Goal: Find contact information: Find contact information

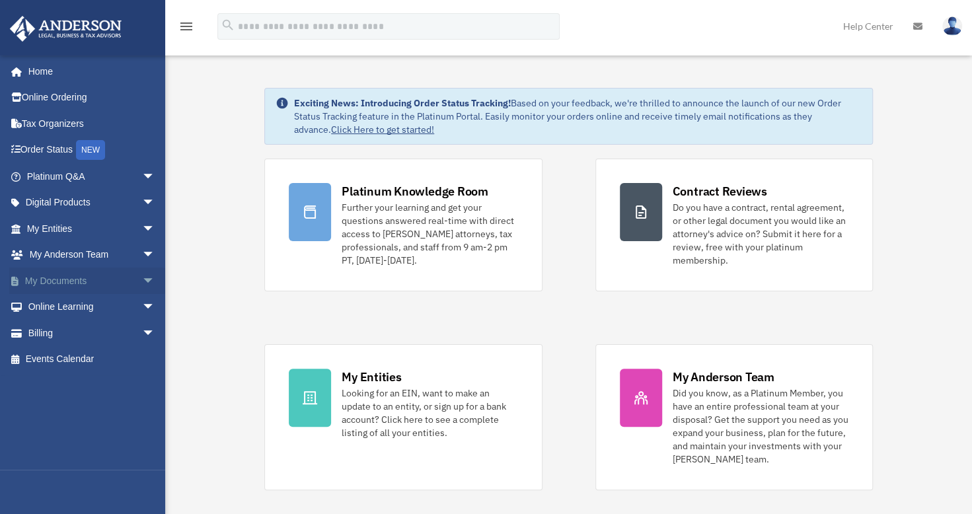
click at [142, 272] on span "arrow_drop_down" at bounding box center [155, 281] width 26 height 27
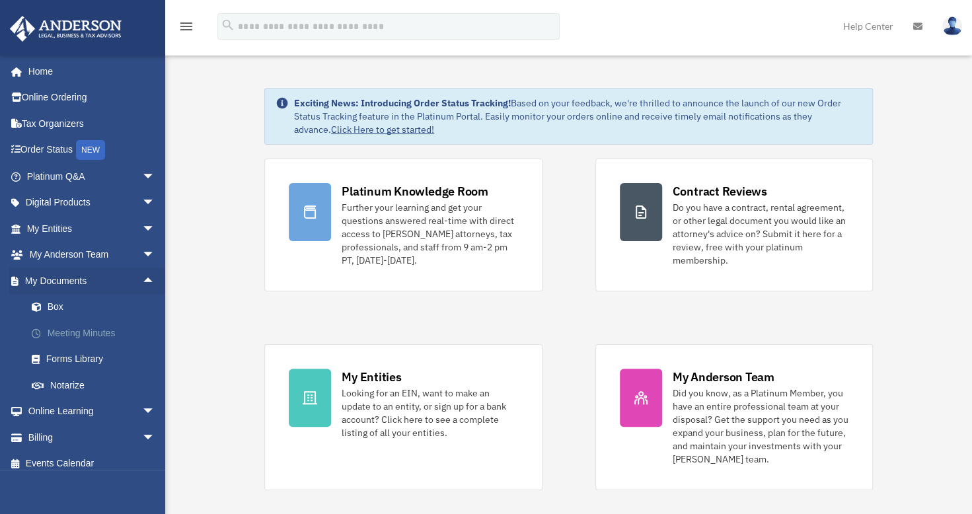
click at [128, 331] on link "Meeting Minutes" at bounding box center [97, 333] width 157 height 26
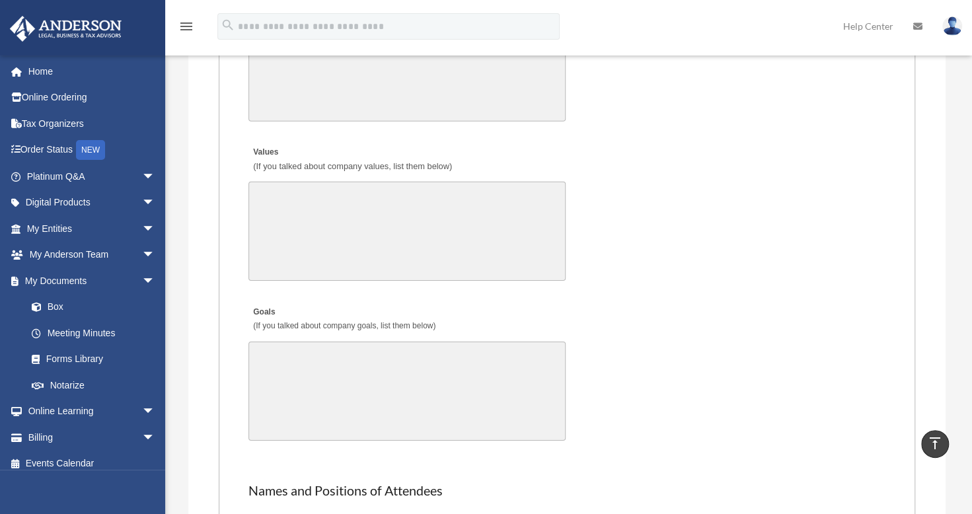
scroll to position [2385, 0]
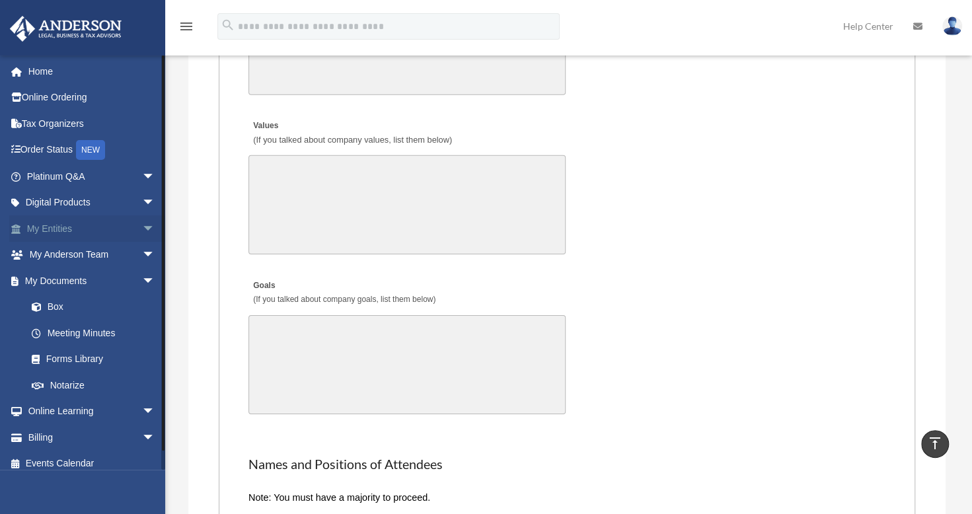
click at [144, 230] on span "arrow_drop_down" at bounding box center [155, 229] width 26 height 27
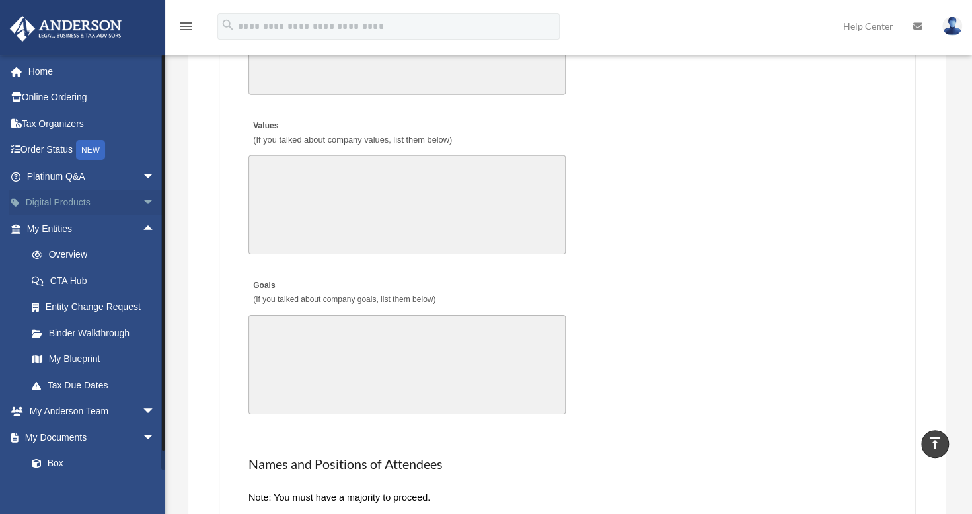
click at [142, 203] on span "arrow_drop_down" at bounding box center [155, 203] width 26 height 27
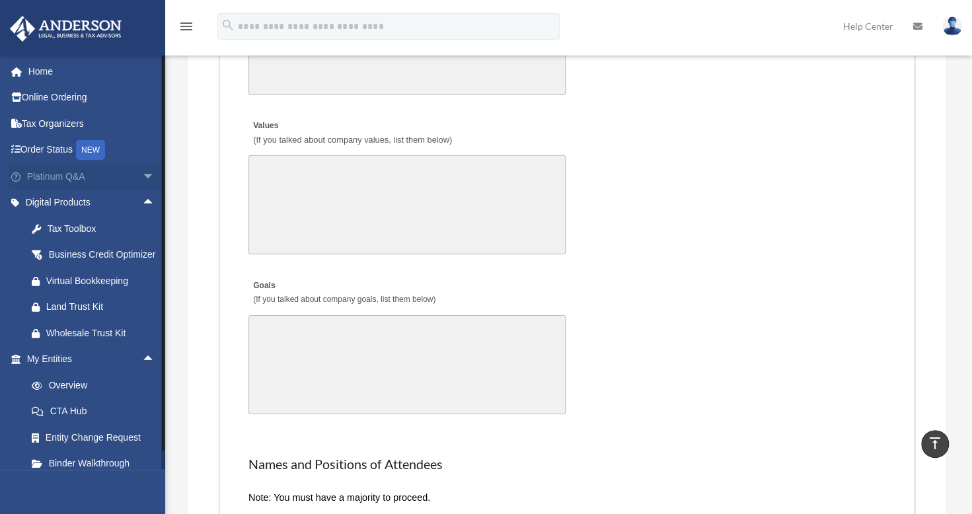
click at [142, 182] on span "arrow_drop_down" at bounding box center [155, 176] width 26 height 27
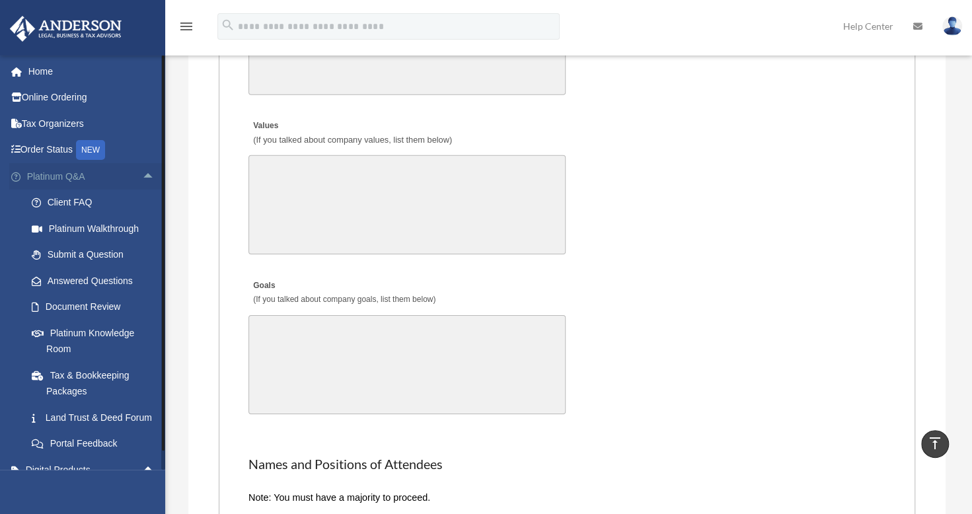
click at [142, 182] on span "arrow_drop_up" at bounding box center [155, 176] width 26 height 27
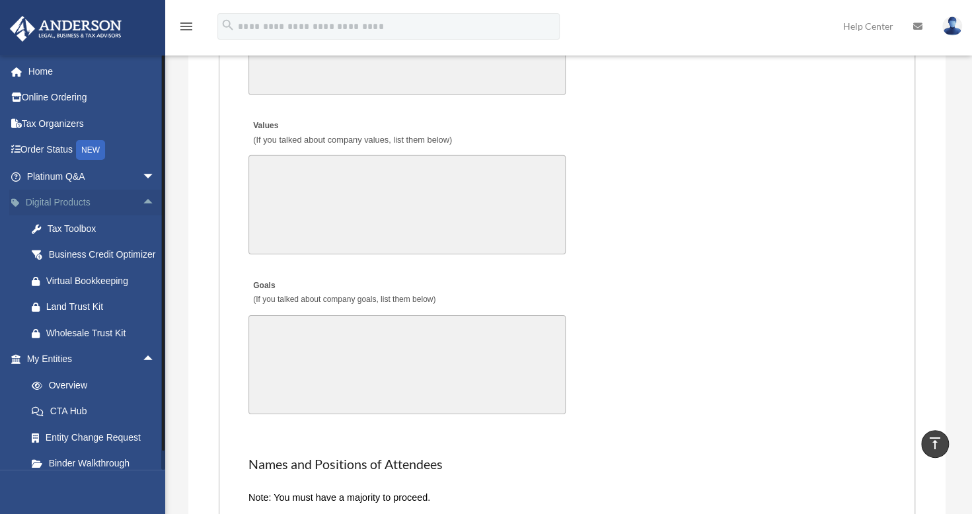
click at [142, 204] on span "arrow_drop_up" at bounding box center [155, 203] width 26 height 27
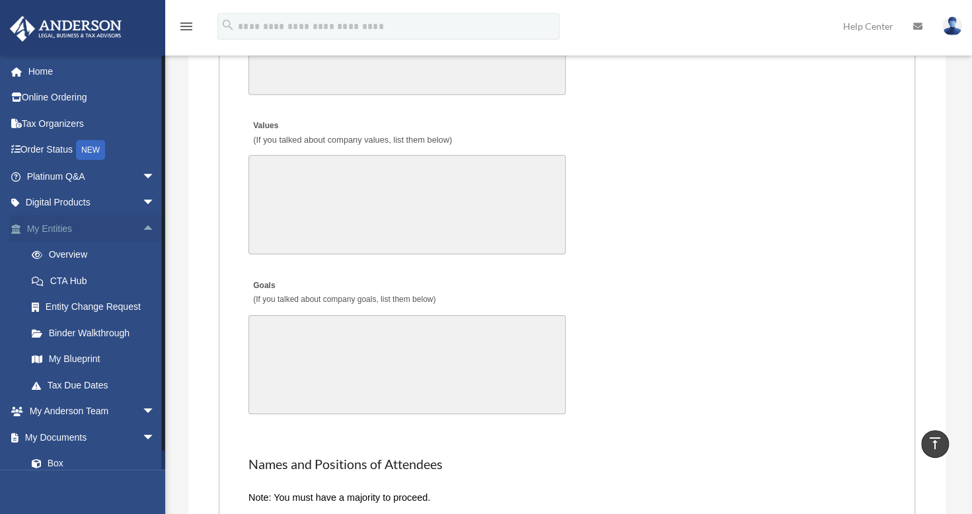
click at [142, 229] on span "arrow_drop_up" at bounding box center [155, 229] width 26 height 27
click at [97, 307] on link "Box" at bounding box center [97, 307] width 157 height 26
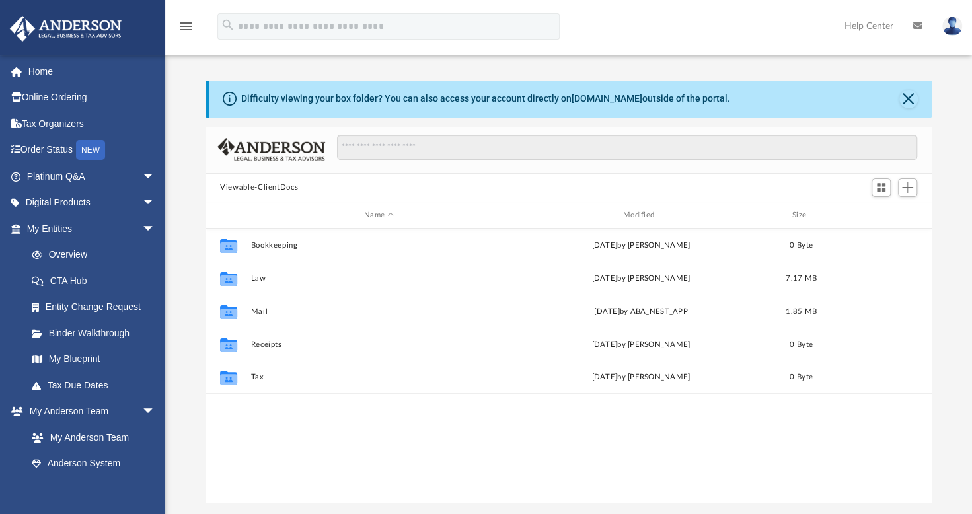
click at [855, 21] on link "Help Center" at bounding box center [869, 26] width 69 height 52
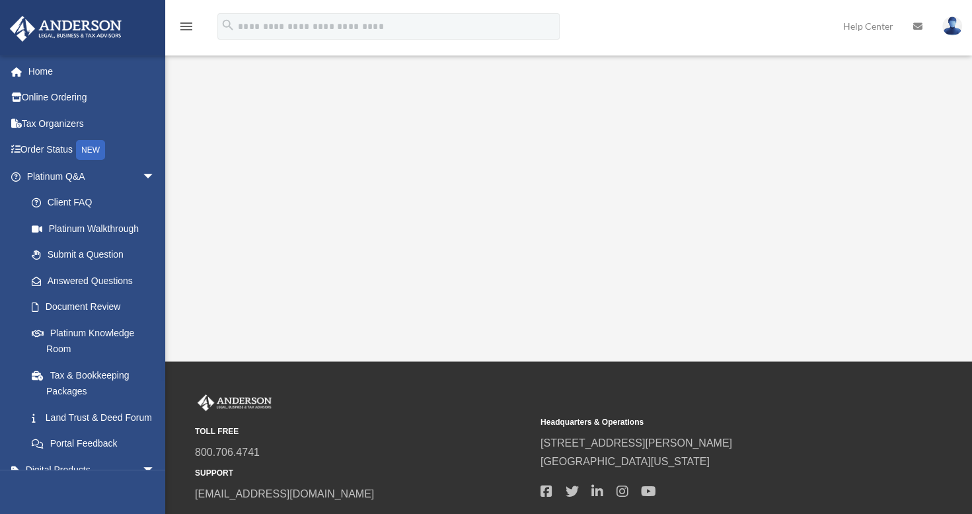
scroll to position [309, 0]
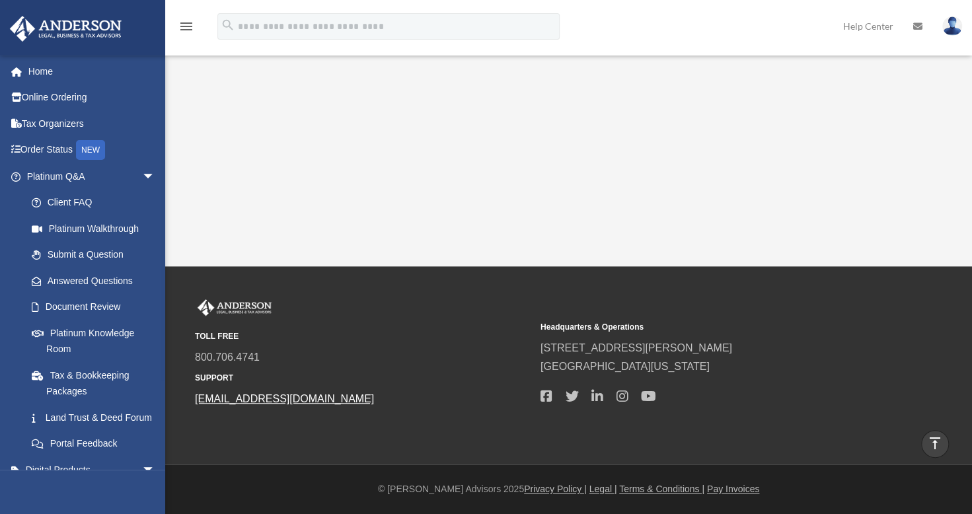
click at [306, 398] on link "[EMAIL_ADDRESS][DOMAIN_NAME]" at bounding box center [284, 398] width 179 height 11
click at [956, 30] on img at bounding box center [953, 26] width 20 height 19
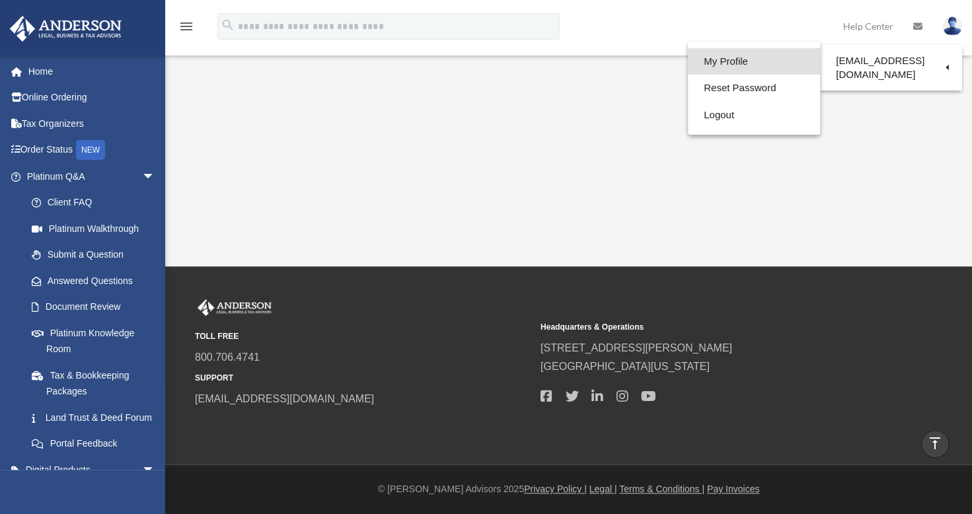
click at [744, 63] on link "My Profile" at bounding box center [754, 61] width 132 height 27
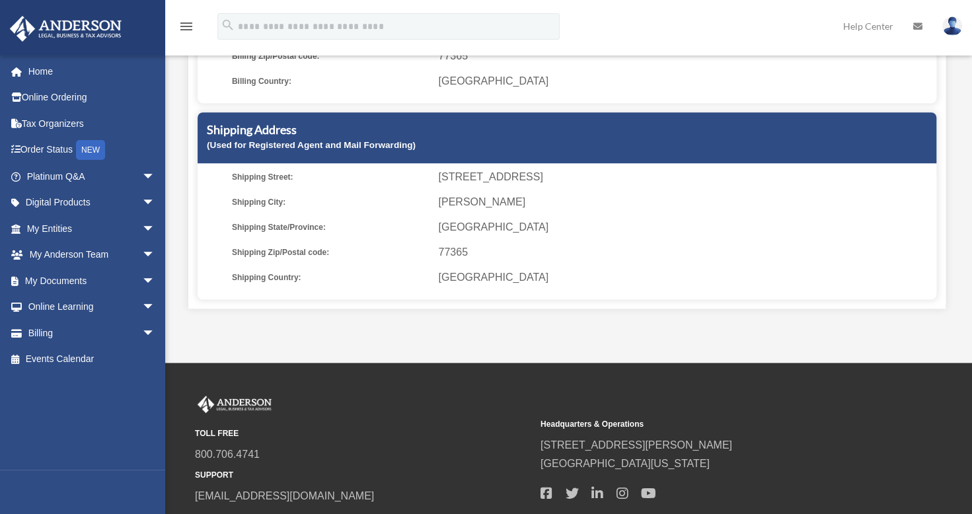
scroll to position [377, 0]
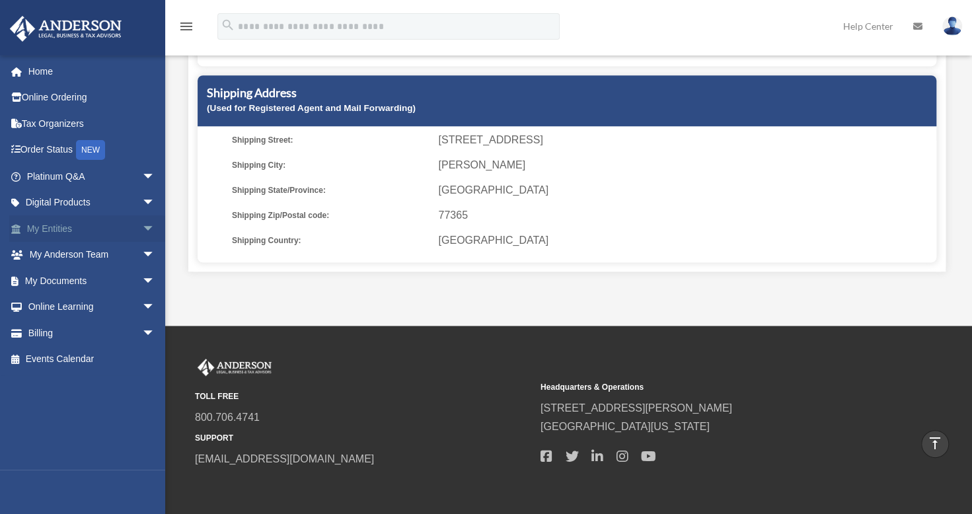
click at [142, 227] on span "arrow_drop_down" at bounding box center [155, 229] width 26 height 27
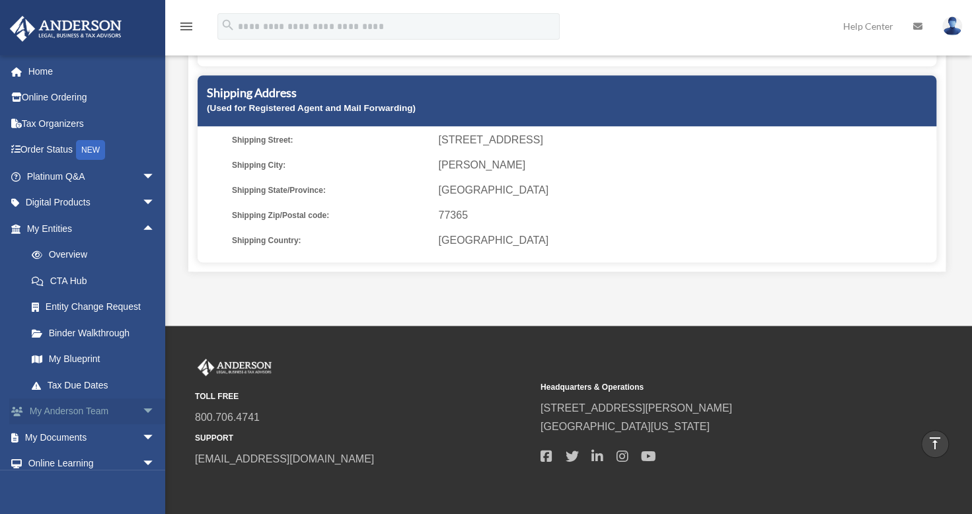
click at [142, 414] on span "arrow_drop_down" at bounding box center [155, 412] width 26 height 27
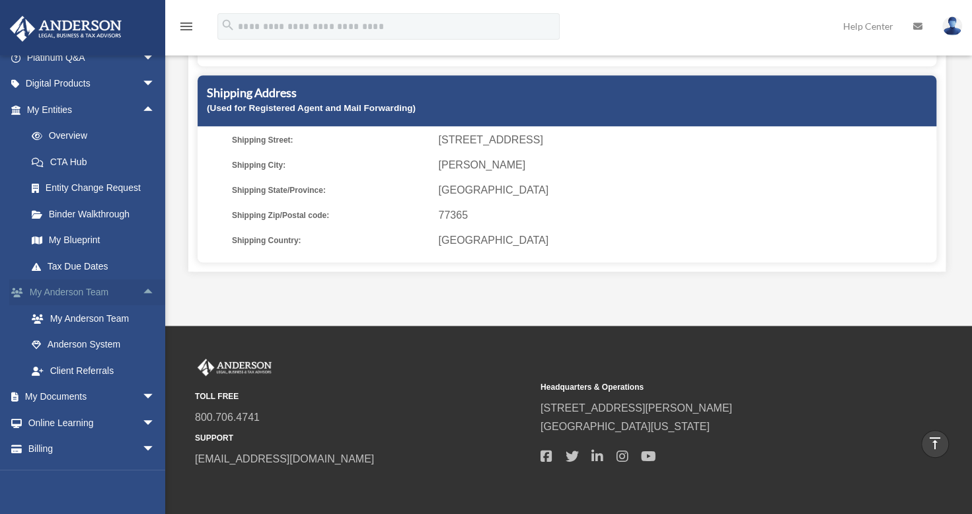
scroll to position [123, 0]
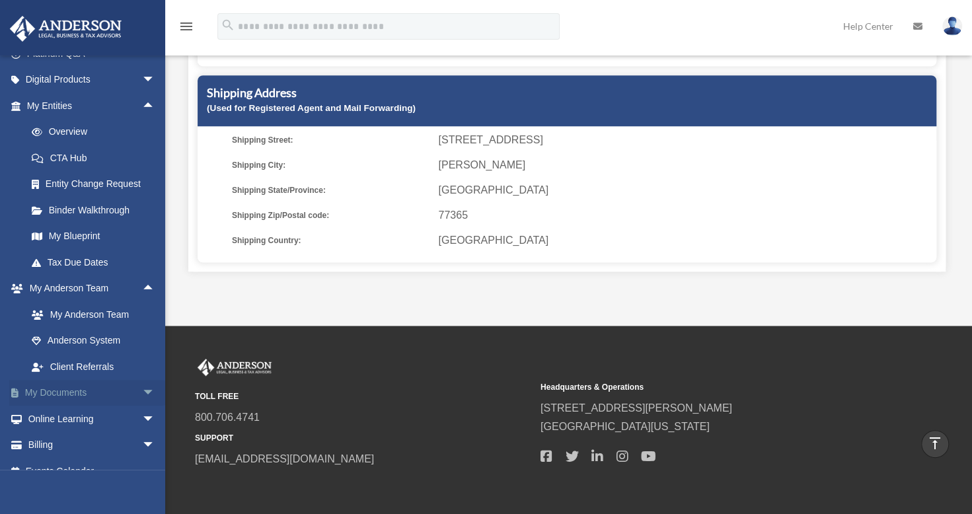
click at [142, 399] on span "arrow_drop_down" at bounding box center [155, 393] width 26 height 27
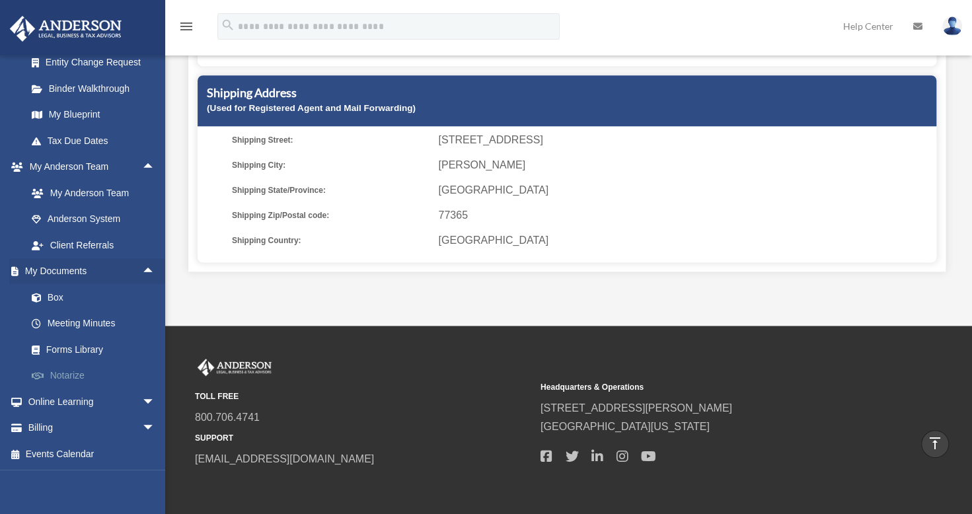
click at [116, 376] on link "Notarize" at bounding box center [97, 376] width 157 height 26
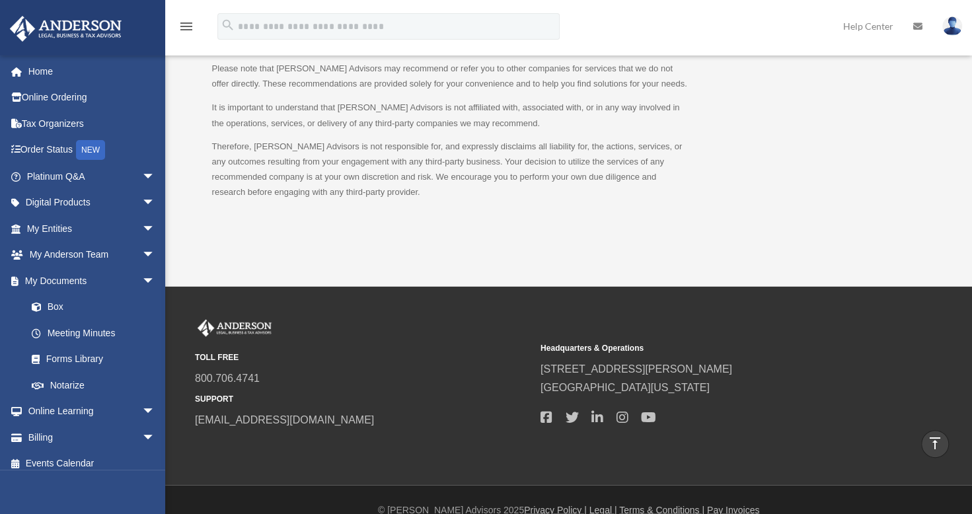
scroll to position [1383, 0]
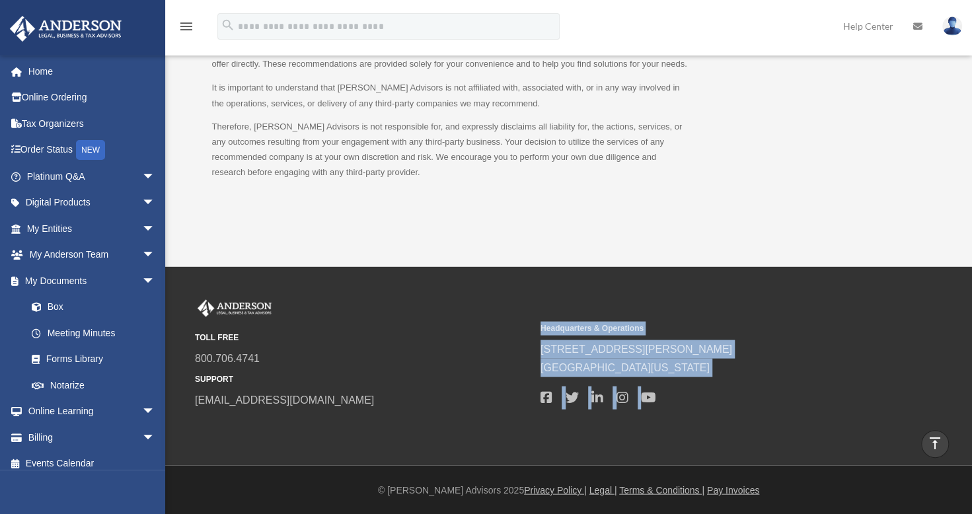
drag, startPoint x: 353, startPoint y: 410, endPoint x: 166, endPoint y: 399, distance: 187.4
click at [166, 399] on div "TOLL FREE 800.706.4741 SUPPORT [EMAIL_ADDRESS][DOMAIN_NAME] Headquarters & Oper…" at bounding box center [568, 365] width 807 height 133
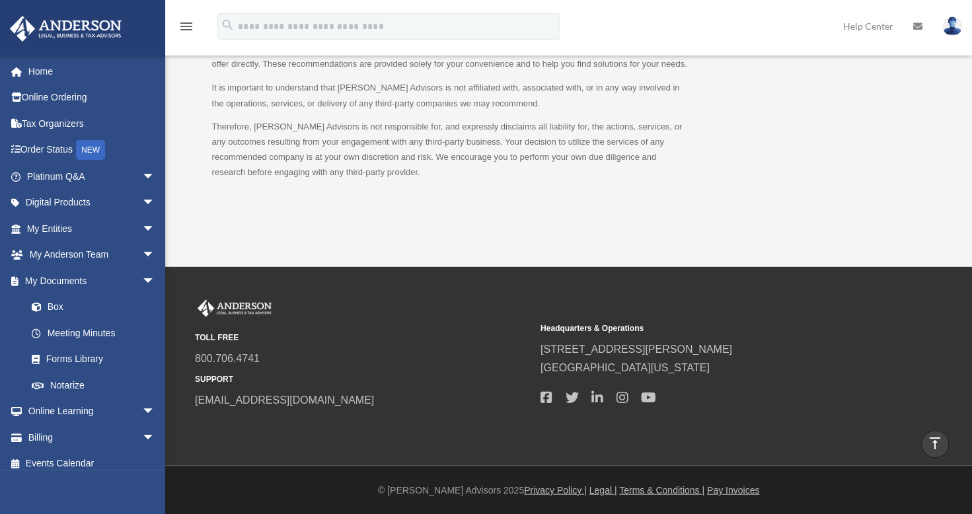
click at [338, 368] on div "TOLL FREE 800.706.4741 SUPPORT [EMAIL_ADDRESS][DOMAIN_NAME]" at bounding box center [363, 354] width 336 height 110
drag, startPoint x: 336, startPoint y: 399, endPoint x: 181, endPoint y: 404, distance: 154.8
click at [181, 404] on div "TOLL FREE 800.706.4741 SUPPORT [EMAIL_ADDRESS][DOMAIN_NAME] Headquarters & Oper…" at bounding box center [568, 365] width 787 height 133
copy link "[EMAIL_ADDRESS][DOMAIN_NAME]"
